Goal: Book appointment/travel/reservation

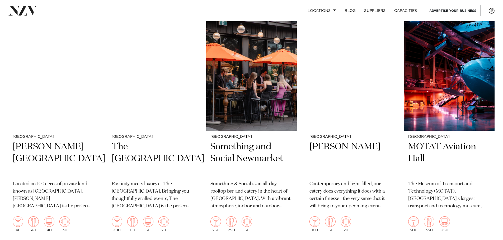
scroll to position [1794, 0]
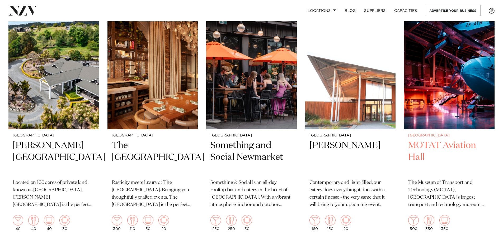
click at [422, 140] on h2 "MOTAT Aviation Hall" at bounding box center [449, 158] width 82 height 36
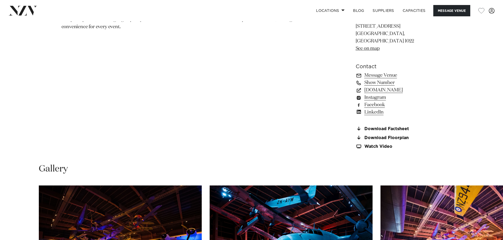
scroll to position [475, 0]
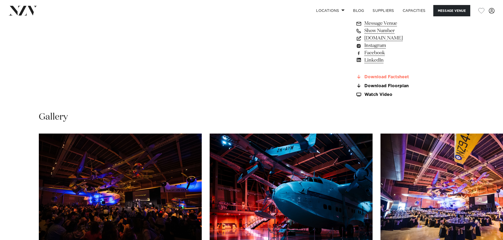
click at [379, 75] on link "Download Factsheet" at bounding box center [398, 77] width 86 height 5
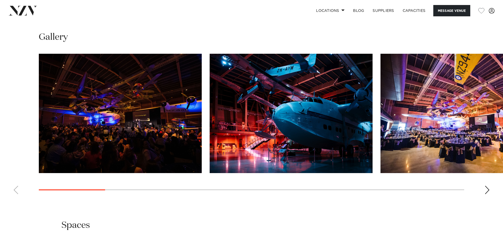
scroll to position [581, 0]
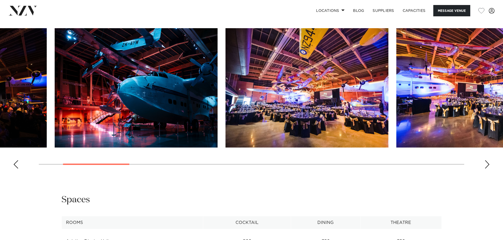
click at [285, 84] on img "3 / 16" at bounding box center [306, 88] width 163 height 120
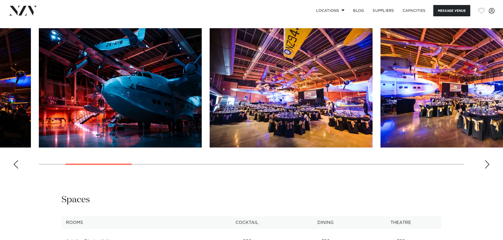
click at [380, 90] on img "4 / 16" at bounding box center [461, 88] width 163 height 120
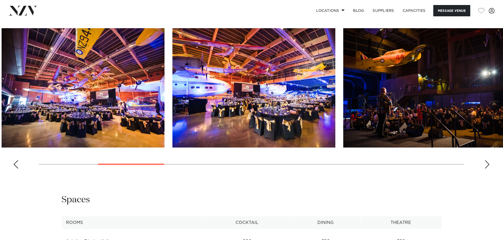
click at [343, 89] on img "5 / 16" at bounding box center [424, 88] width 163 height 120
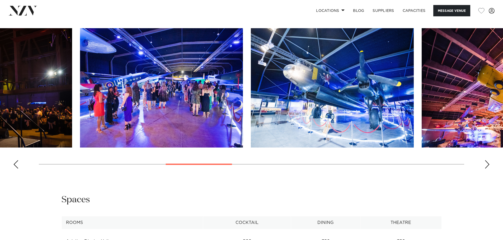
click at [226, 88] on swiper-container at bounding box center [251, 100] width 503 height 145
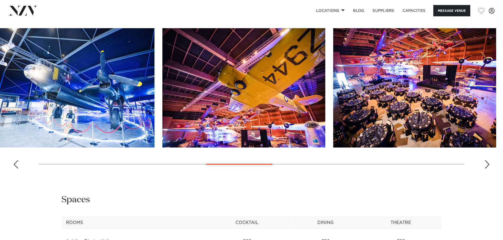
click at [169, 68] on img "8 / 16" at bounding box center [243, 88] width 163 height 120
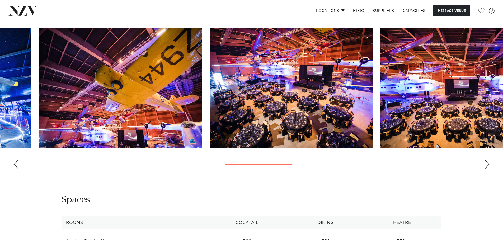
click at [0, 0] on slot at bounding box center [0, 0] width 0 height 0
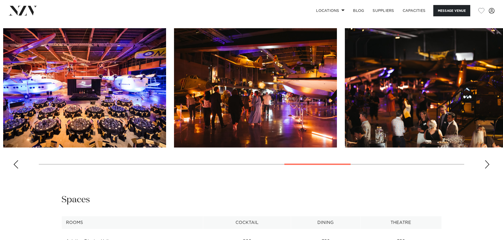
click at [345, 41] on img "12 / 16" at bounding box center [426, 88] width 163 height 120
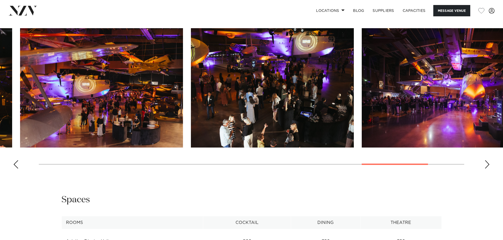
click at [216, 91] on img "14 / 16" at bounding box center [272, 88] width 163 height 120
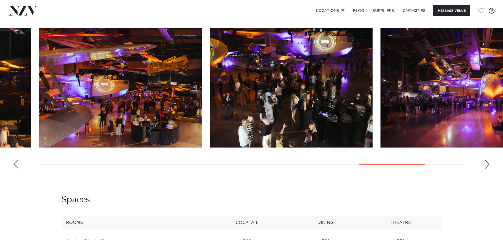
click at [380, 86] on img "15 / 16" at bounding box center [461, 88] width 163 height 120
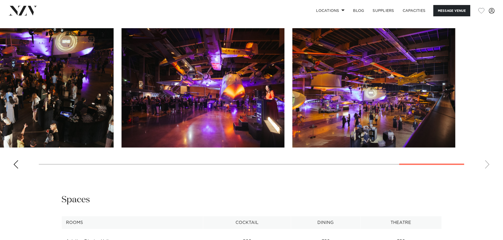
click at [0, 0] on slot at bounding box center [0, 0] width 0 height 0
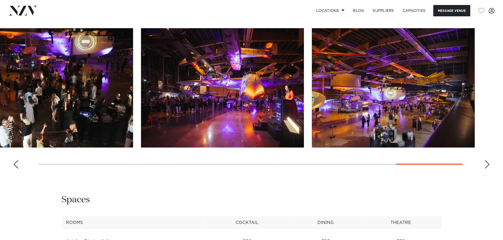
click at [304, 107] on img "15 / 16" at bounding box center [222, 88] width 163 height 120
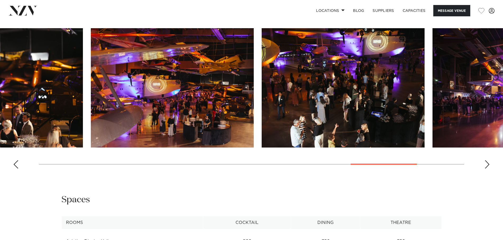
click at [422, 99] on img "14 / 16" at bounding box center [343, 88] width 163 height 120
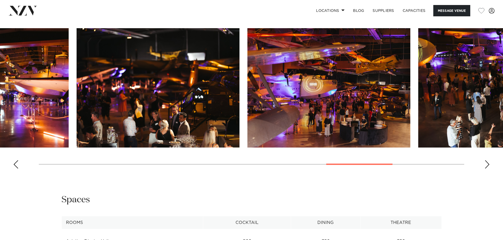
click at [502, 96] on html "Locations Auckland Wellington Christchurch Queenstown Hamilton Northland Bay of…" at bounding box center [251, 140] width 503 height 1443
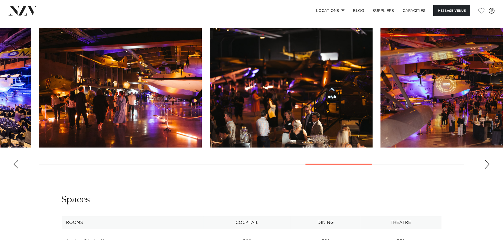
click at [502, 91] on html "Locations Auckland Wellington Christchurch Queenstown Hamilton Northland Bay of…" at bounding box center [251, 140] width 503 height 1443
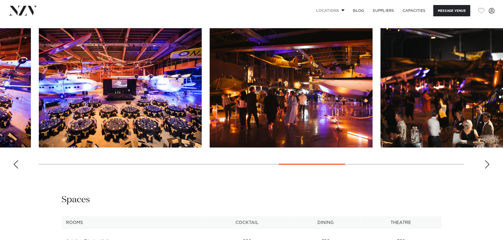
click at [329, 10] on link "Locations" at bounding box center [330, 10] width 37 height 11
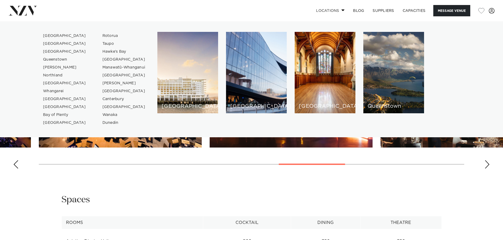
click at [329, 10] on link "Locations" at bounding box center [330, 10] width 37 height 11
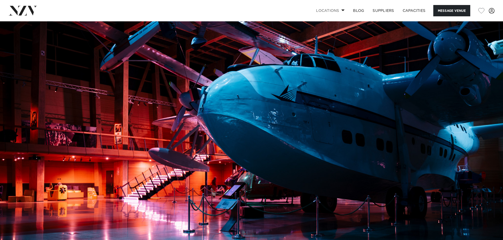
scroll to position [0, 0]
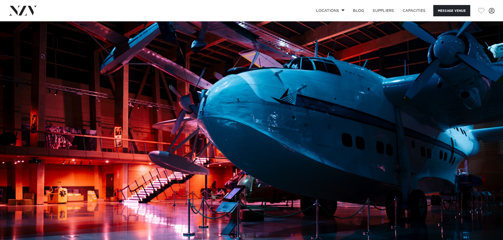
click at [28, 12] on img at bounding box center [22, 10] width 29 height 9
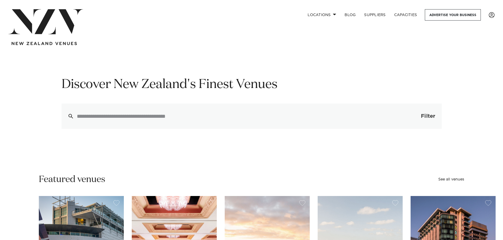
click at [419, 119] on button "Filter 0" at bounding box center [422, 116] width 37 height 25
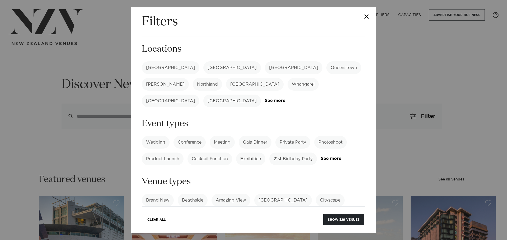
click at [145, 64] on label "[GEOGRAPHIC_DATA]" at bounding box center [171, 67] width 58 height 13
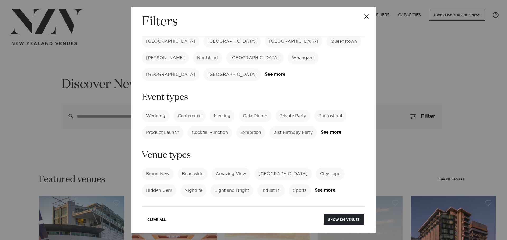
click at [285, 126] on label "21st Birthday Party" at bounding box center [292, 132] width 47 height 13
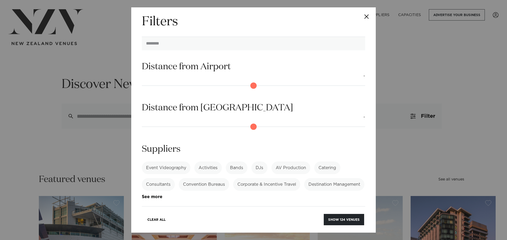
scroll to position [305, 0]
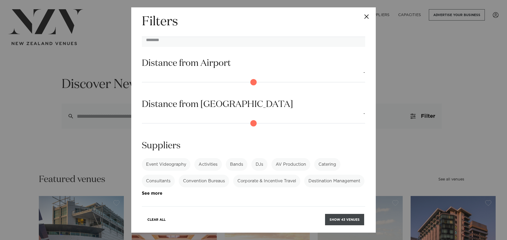
click at [332, 218] on button "Show 43 venues" at bounding box center [344, 219] width 39 height 11
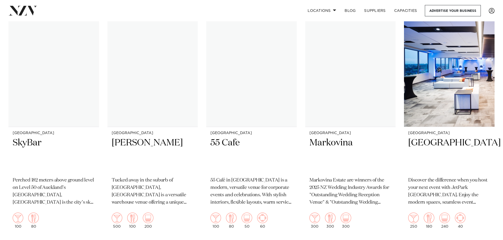
scroll to position [605, 0]
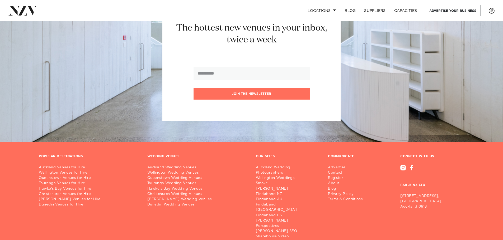
scroll to position [3536, 0]
